Goal: Transaction & Acquisition: Purchase product/service

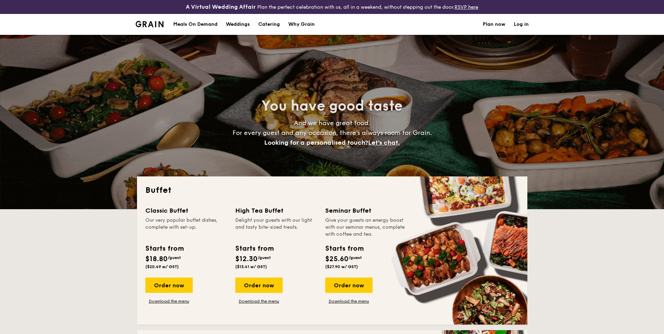
select select
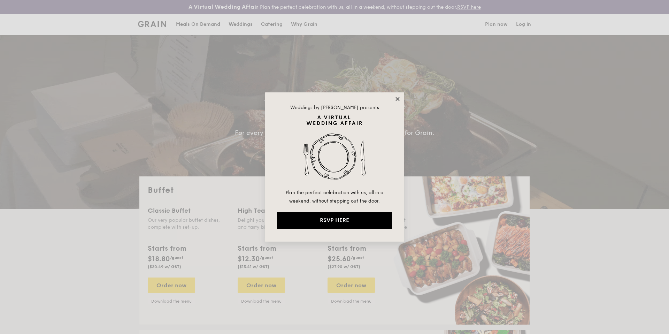
click at [398, 98] on icon at bounding box center [397, 99] width 6 height 6
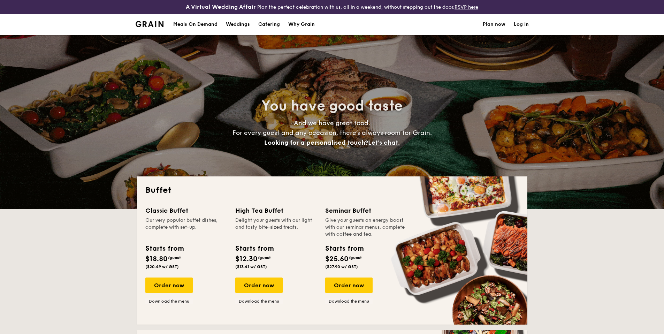
click at [273, 24] on h1 "Catering" at bounding box center [269, 24] width 22 height 21
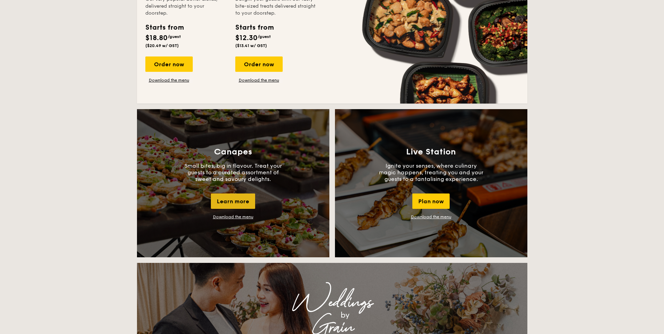
scroll to position [646, 0]
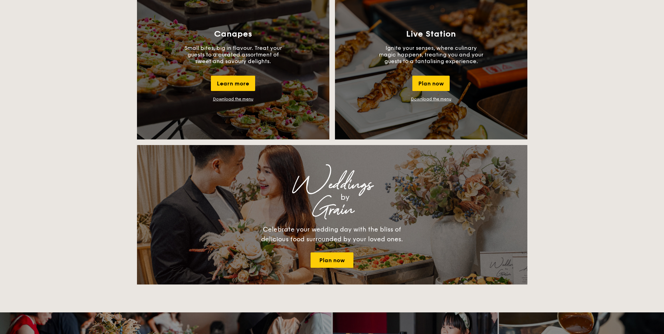
click at [431, 99] on link "Download the menu" at bounding box center [431, 99] width 40 height 5
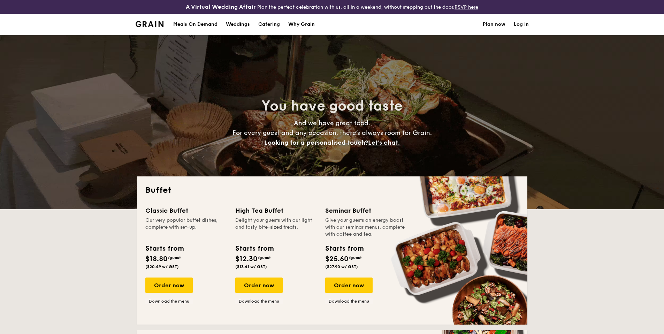
scroll to position [9, 0]
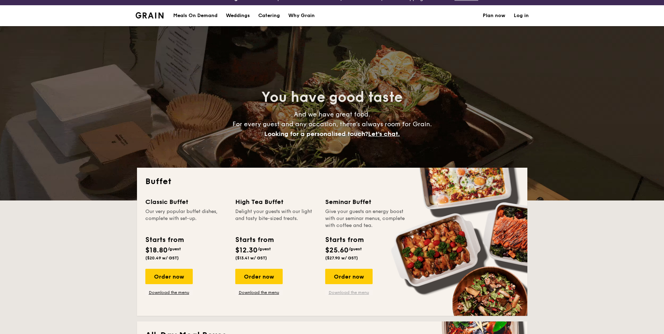
click at [345, 293] on link "Download the menu" at bounding box center [348, 293] width 47 height 6
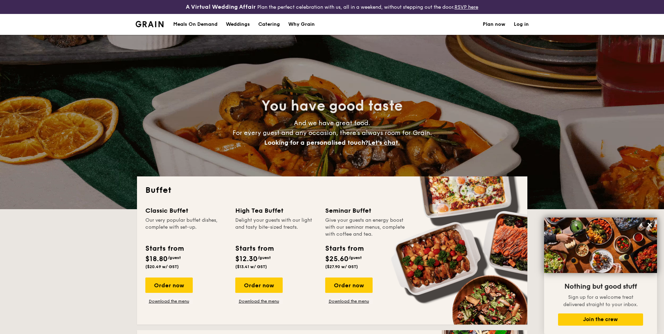
scroll to position [65, 0]
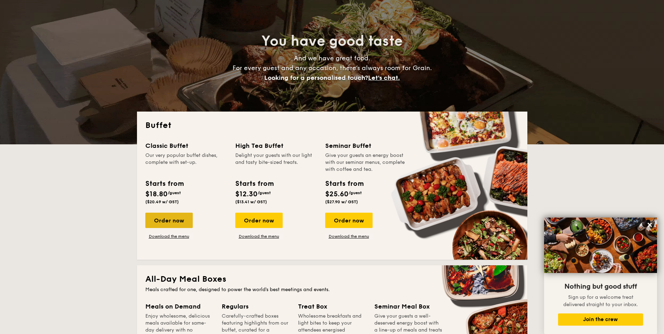
click at [174, 224] on div "Order now" at bounding box center [168, 220] width 47 height 15
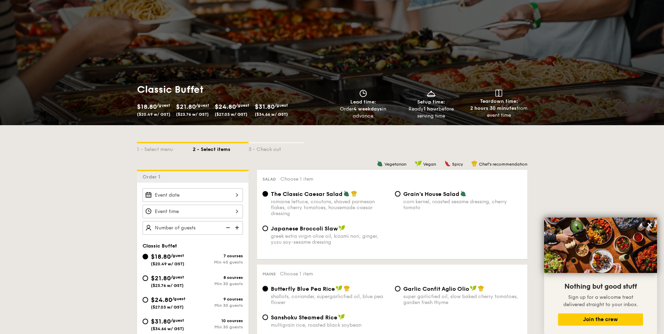
scroll to position [66, 0]
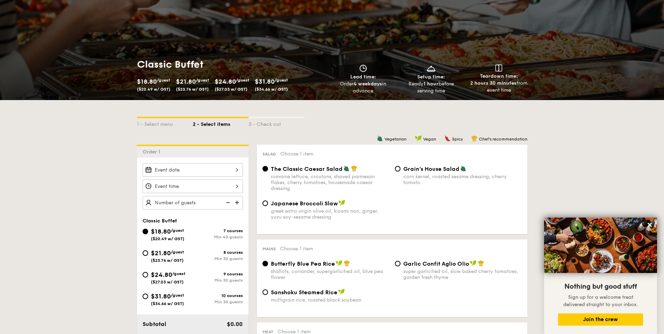
click at [152, 293] on span "$31.80" at bounding box center [161, 296] width 20 height 8
click at [148, 293] on input "$31.80 /guest ($34.66 w/ GST) 10 courses Min 30 guests" at bounding box center [146, 296] width 6 height 6
radio input "true"
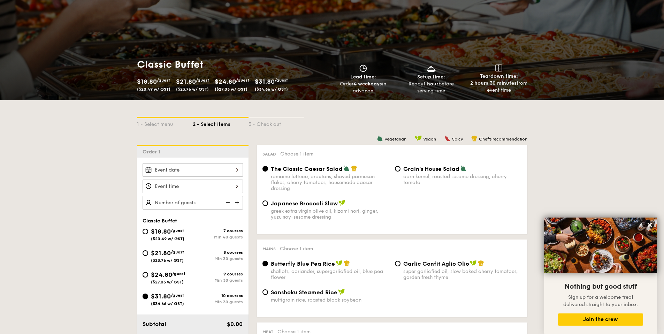
radio input "true"
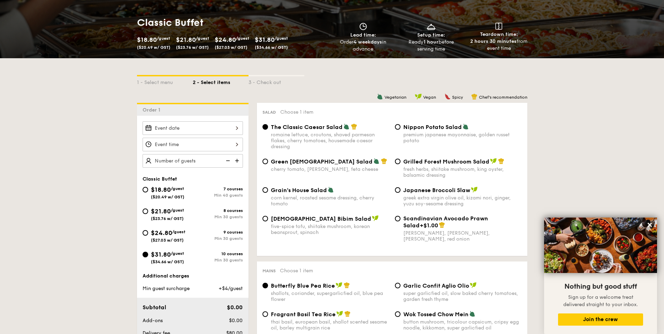
scroll to position [36, 0]
